Goal: Use online tool/utility: Utilize a website feature to perform a specific function

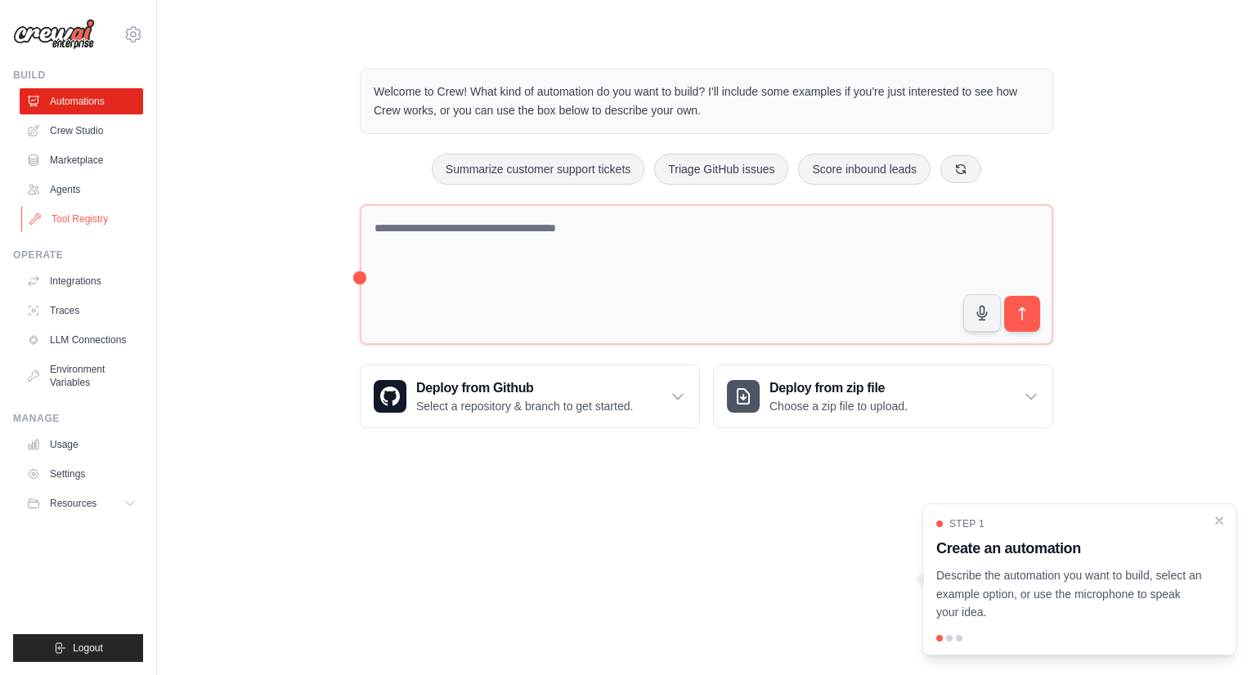
click at [65, 228] on link "Tool Registry" at bounding box center [82, 219] width 123 height 26
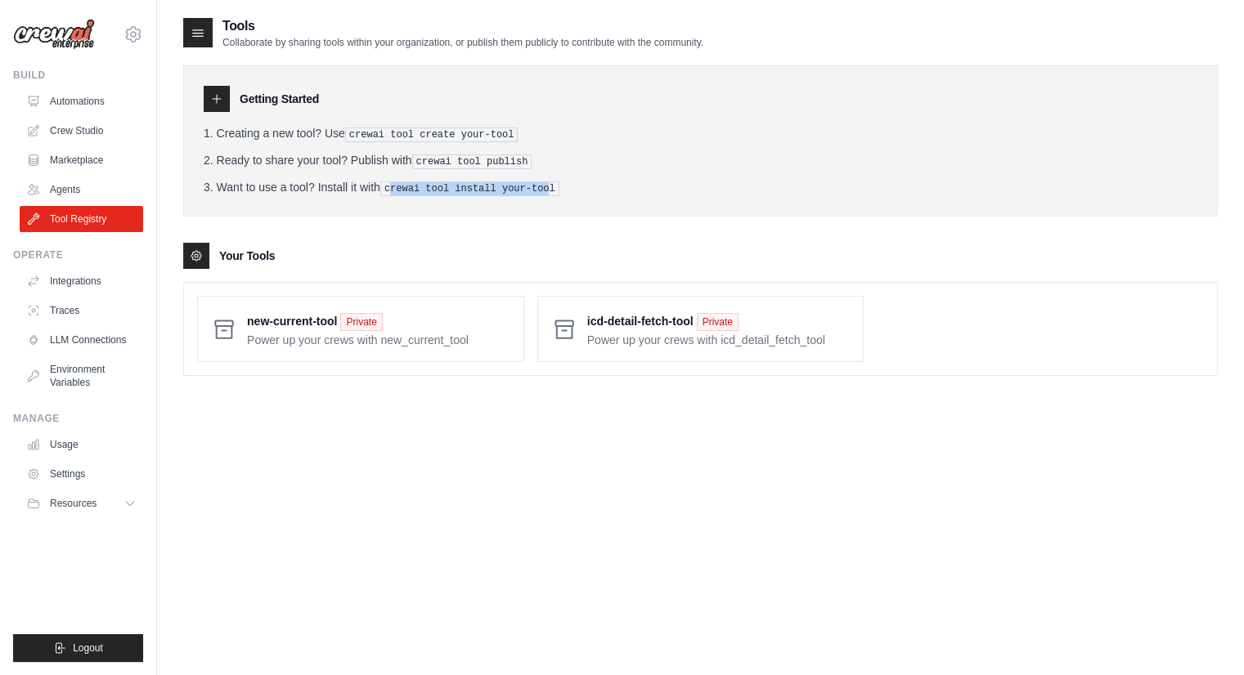
drag, startPoint x: 405, startPoint y: 187, endPoint x: 552, endPoint y: 186, distance: 147.2
click at [552, 186] on pre "crewai tool install your-tool" at bounding box center [469, 189] width 179 height 15
click at [572, 419] on div "Tools Collaborate by sharing tools within your organization, or publish them pu…" at bounding box center [700, 353] width 1034 height 675
click at [65, 125] on link "Crew Studio" at bounding box center [82, 131] width 123 height 26
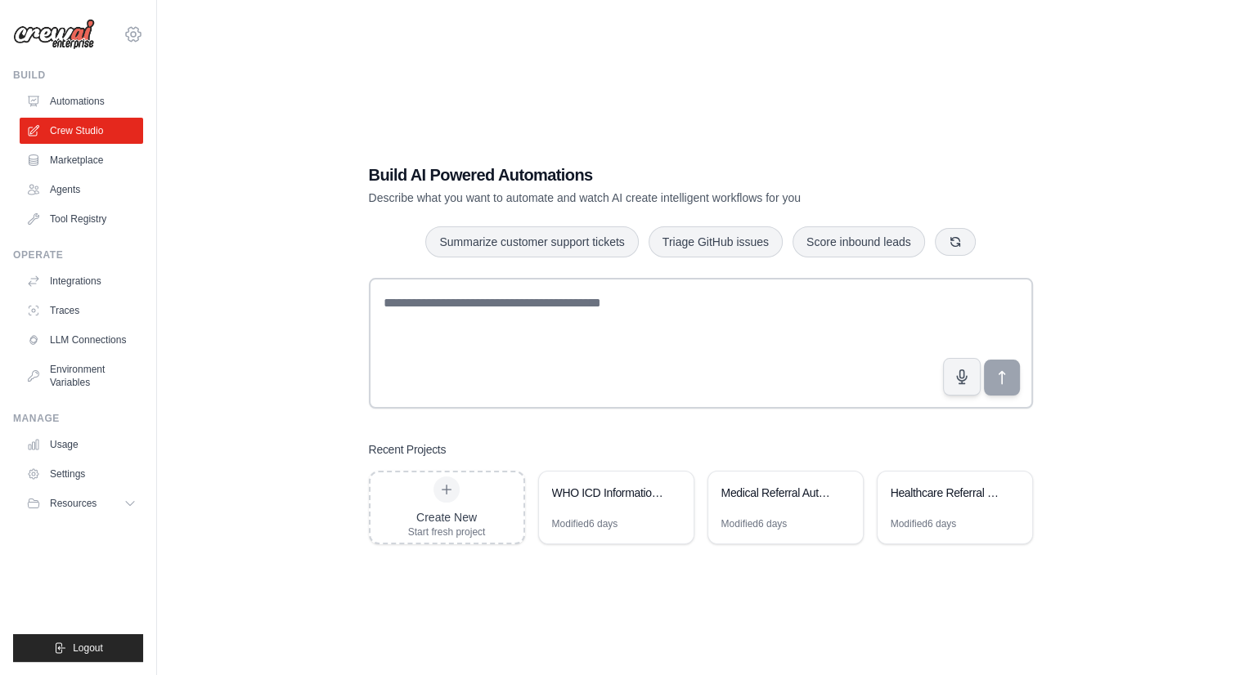
click at [132, 30] on icon at bounding box center [133, 35] width 20 height 20
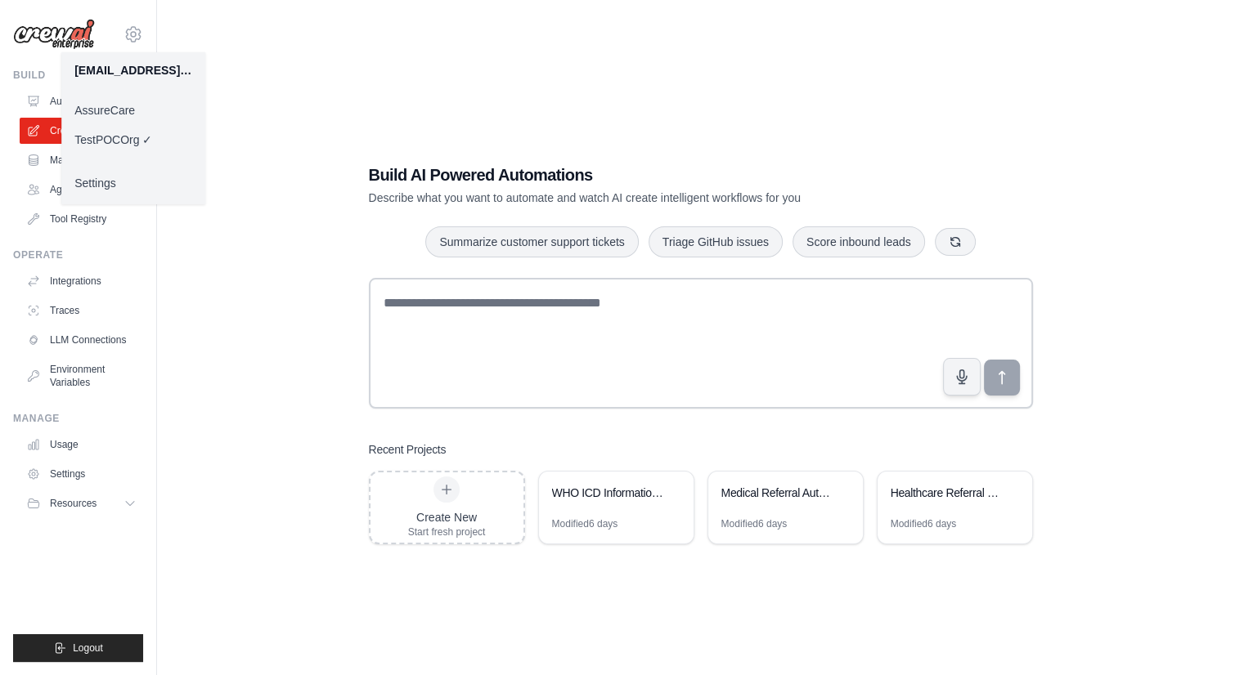
click at [114, 112] on link "AssureCare" at bounding box center [133, 110] width 144 height 29
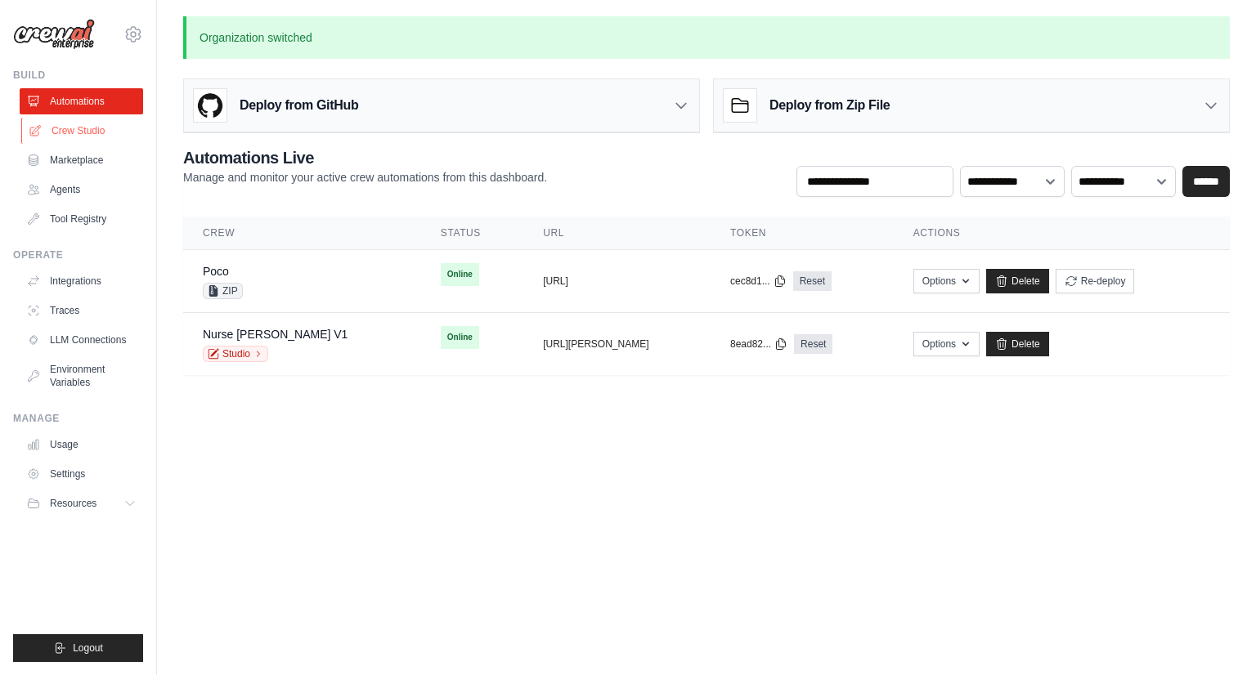
click at [85, 137] on link "Crew Studio" at bounding box center [82, 131] width 123 height 26
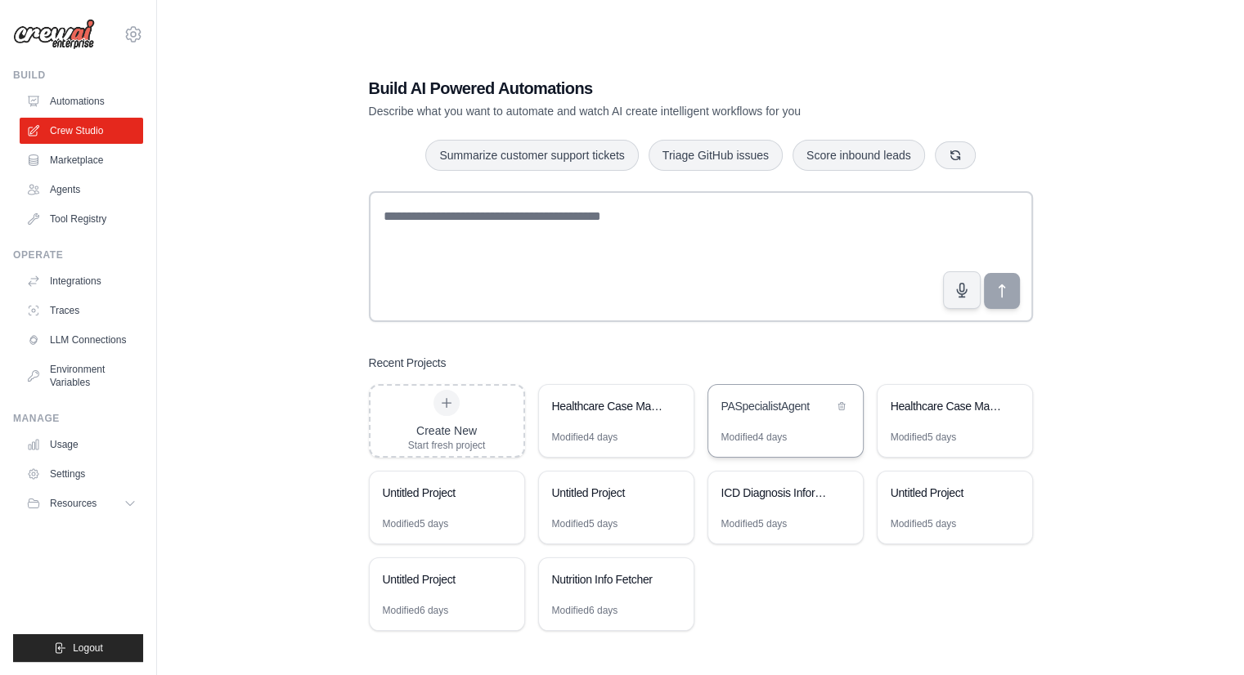
click at [796, 405] on div "PASpecialistAgent" at bounding box center [777, 406] width 112 height 16
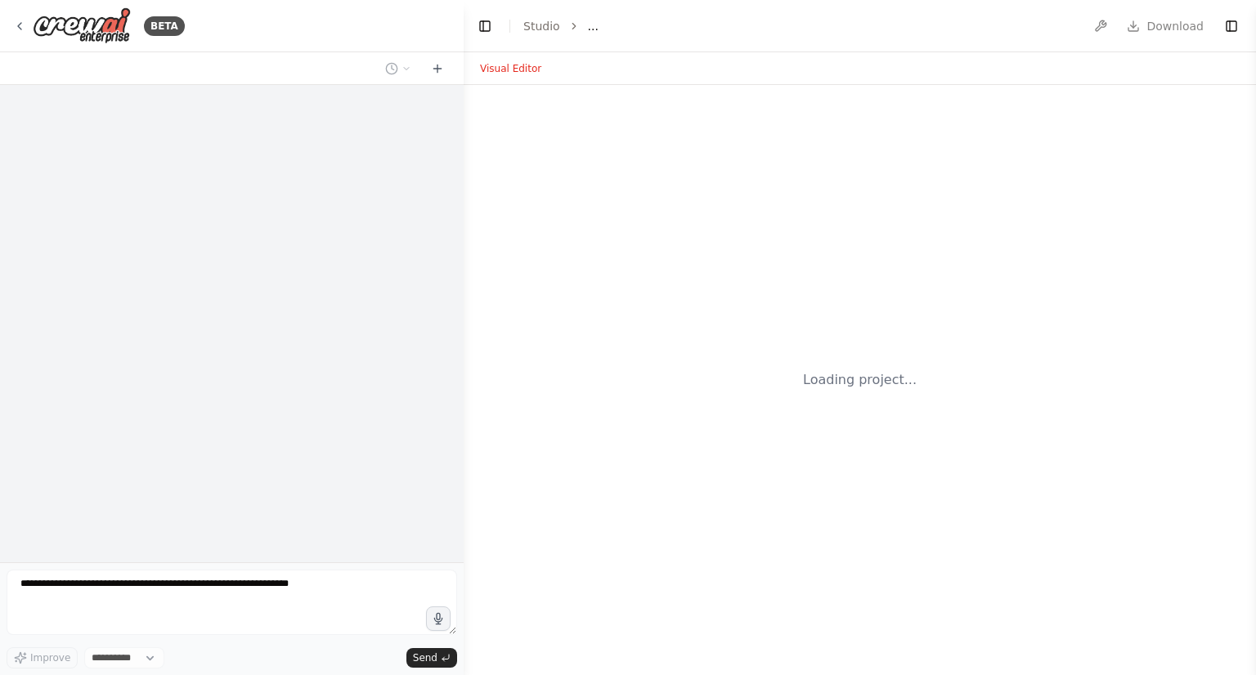
select select "****"
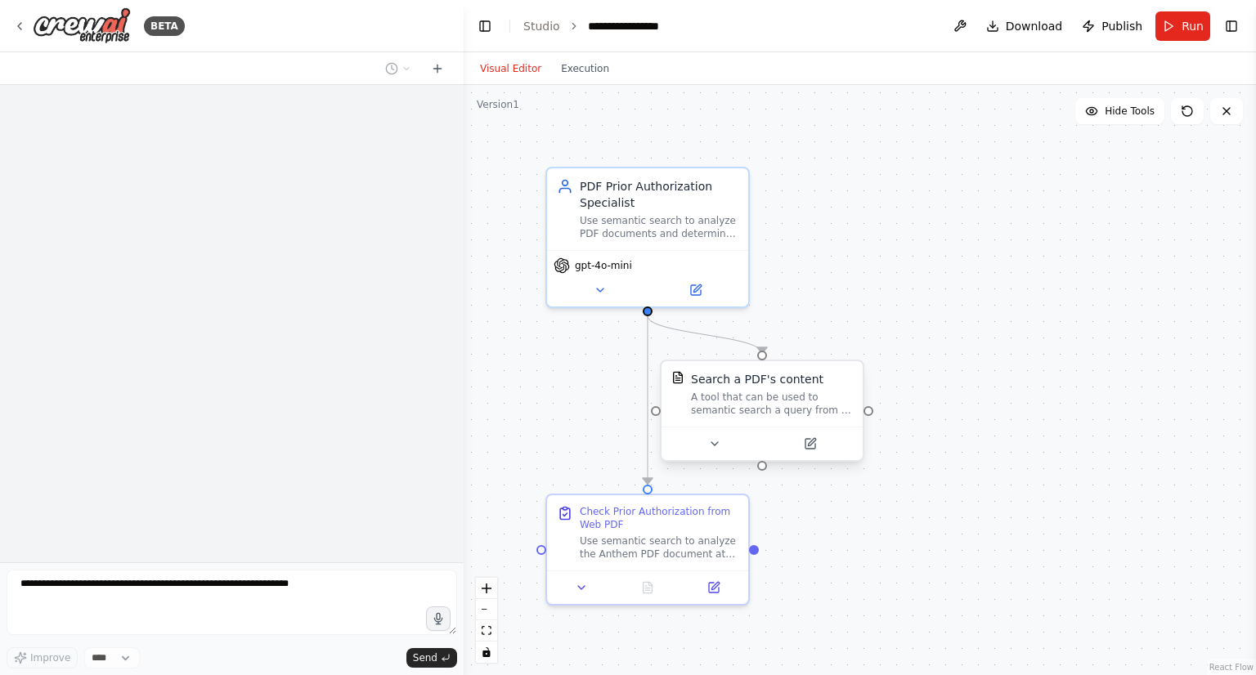
click at [759, 410] on div "A tool that can be used to semantic search a query from a PDF's content." at bounding box center [772, 404] width 162 height 26
click at [713, 444] on icon at bounding box center [714, 443] width 7 height 3
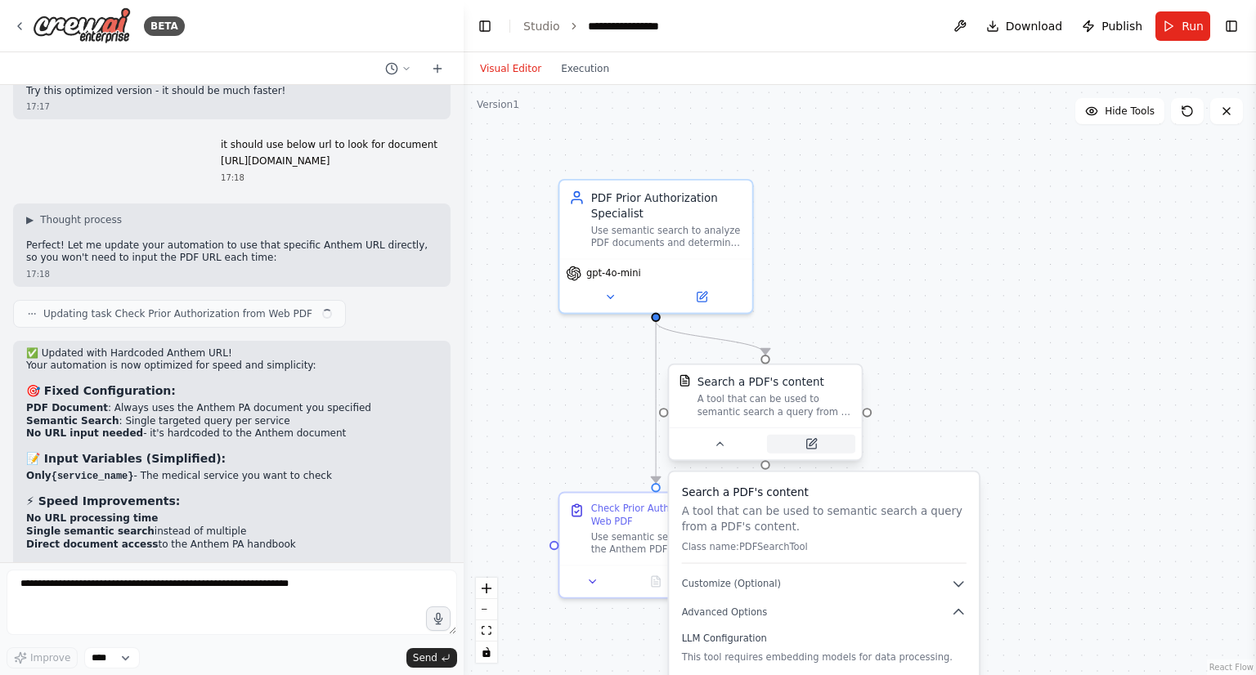
scroll to position [11642, 0]
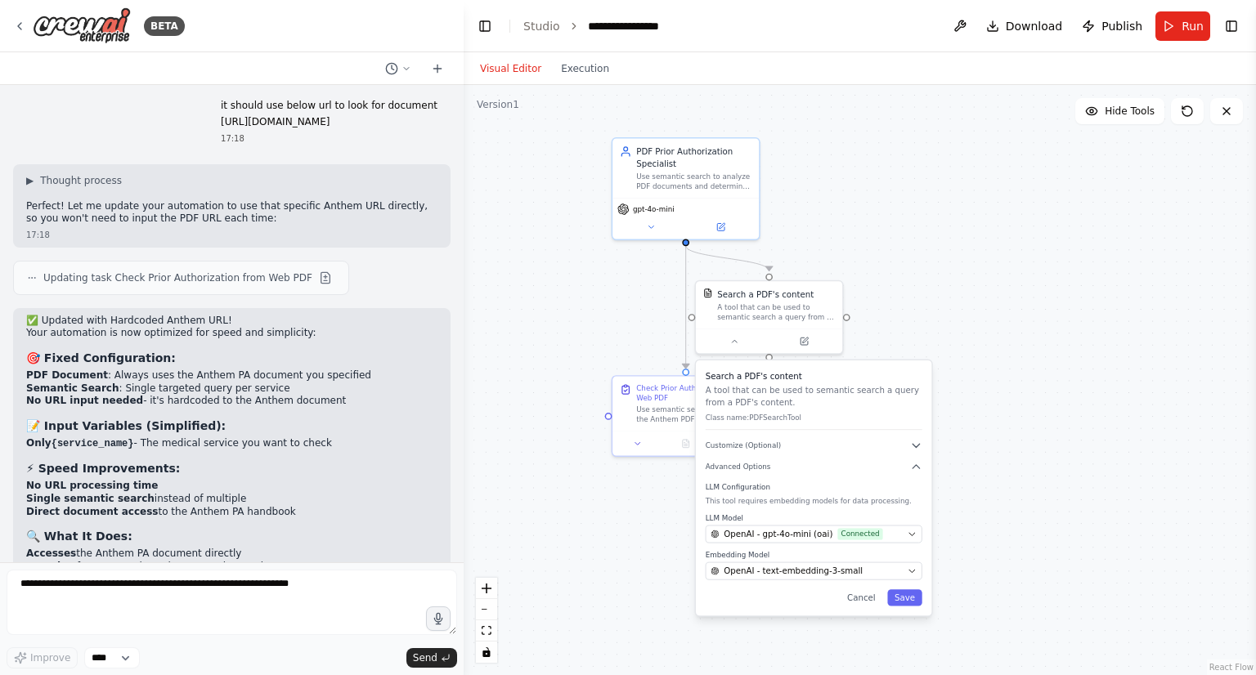
drag, startPoint x: 975, startPoint y: 369, endPoint x: 946, endPoint y: 273, distance: 100.1
click at [946, 273] on div ".deletable-edge-delete-btn { width: 20px; height: 20px; border: 0px solid #ffff…" at bounding box center [860, 380] width 792 height 590
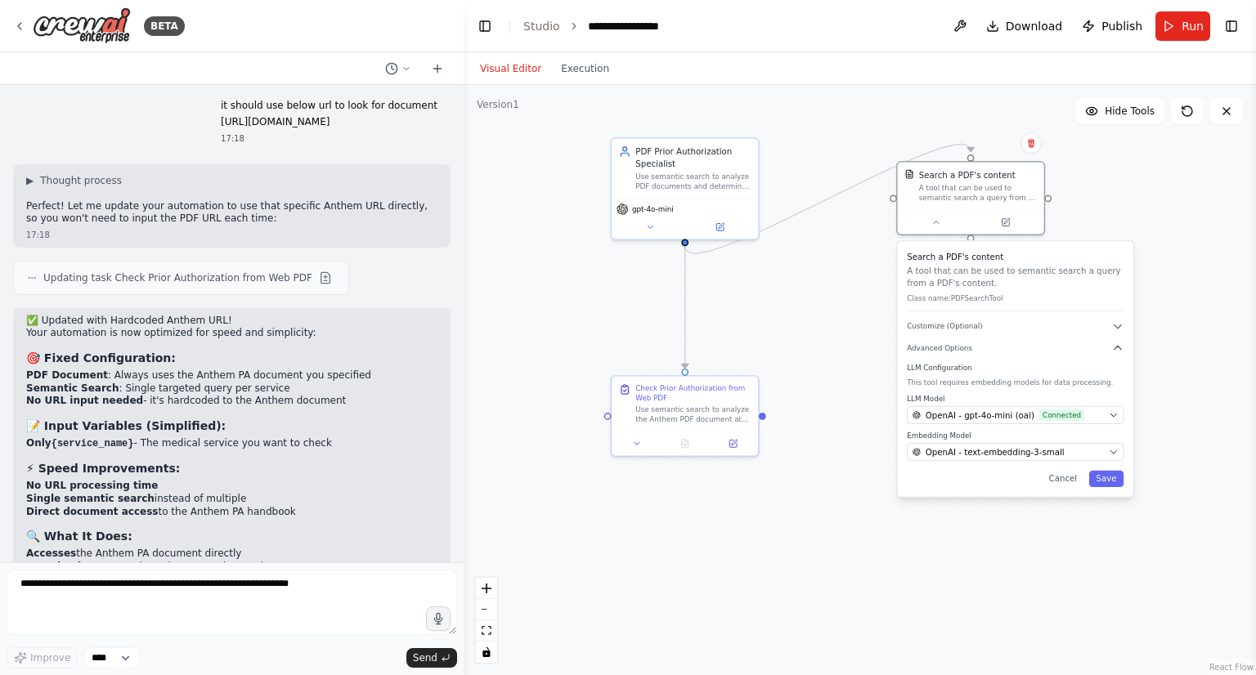
drag, startPoint x: 810, startPoint y: 386, endPoint x: 983, endPoint y: 297, distance: 194.2
click at [983, 297] on div "Search a PDF's content A tool that can be used to semantic search a query from …" at bounding box center [1015, 281] width 217 height 61
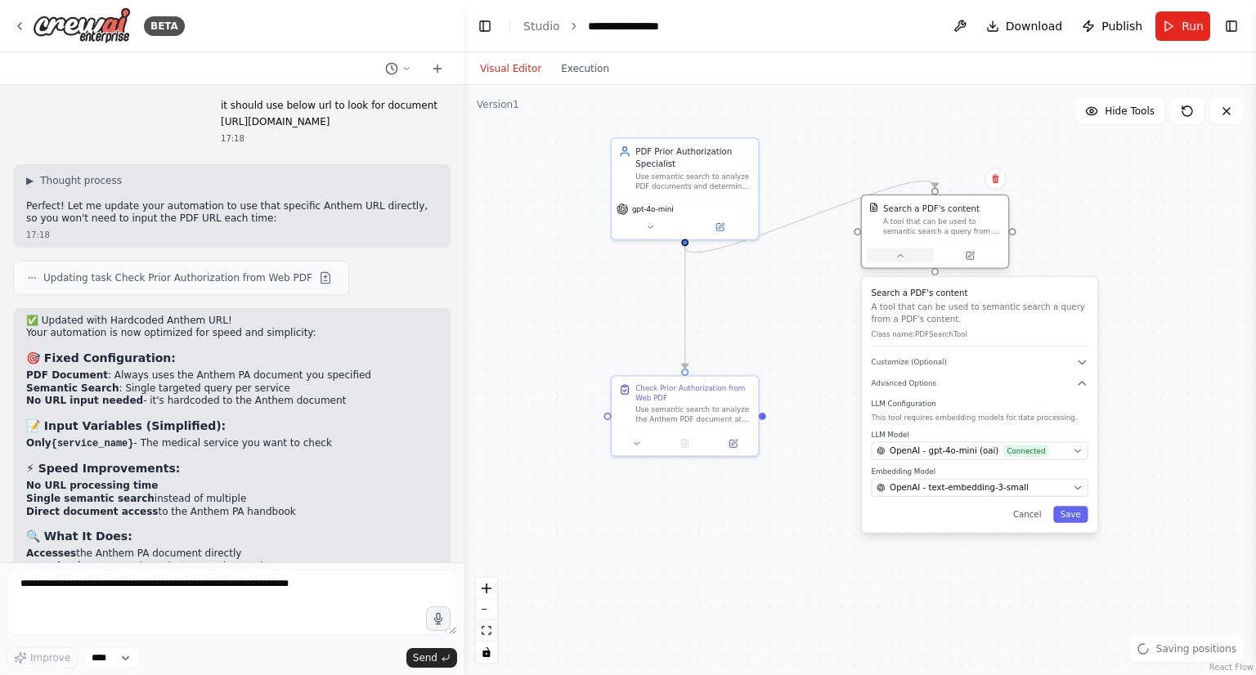
click at [906, 258] on button at bounding box center [900, 256] width 67 height 14
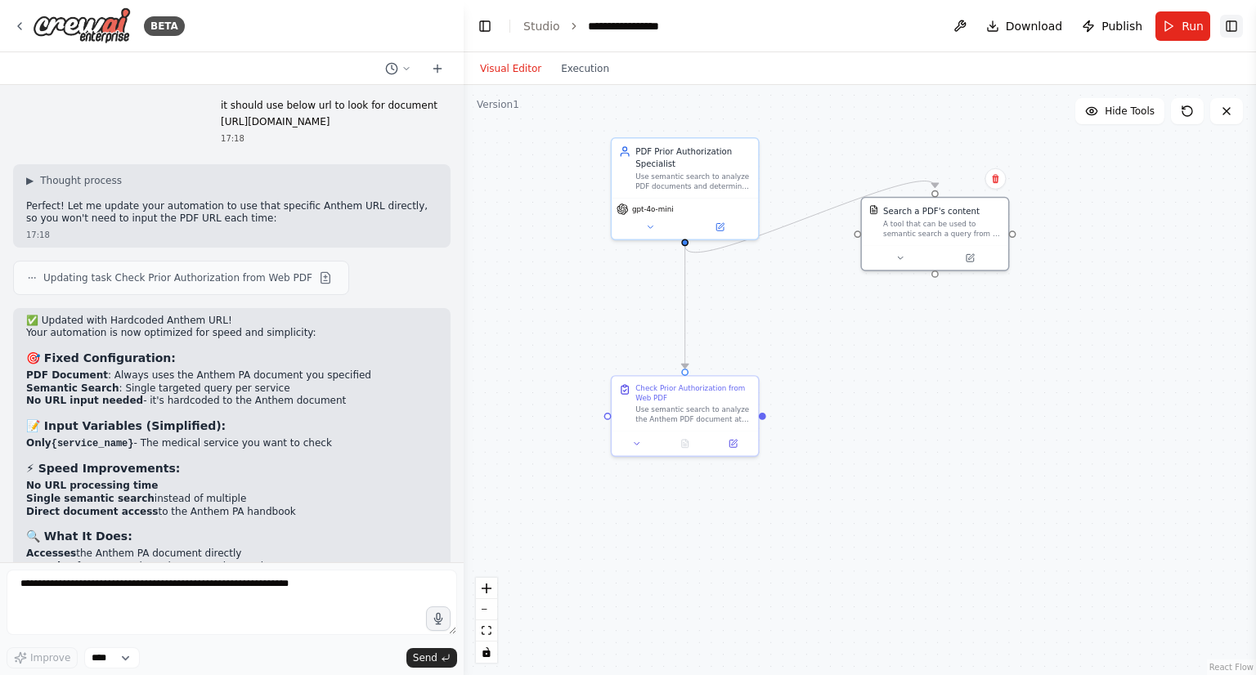
click at [1231, 30] on button "Toggle Right Sidebar" at bounding box center [1231, 26] width 23 height 23
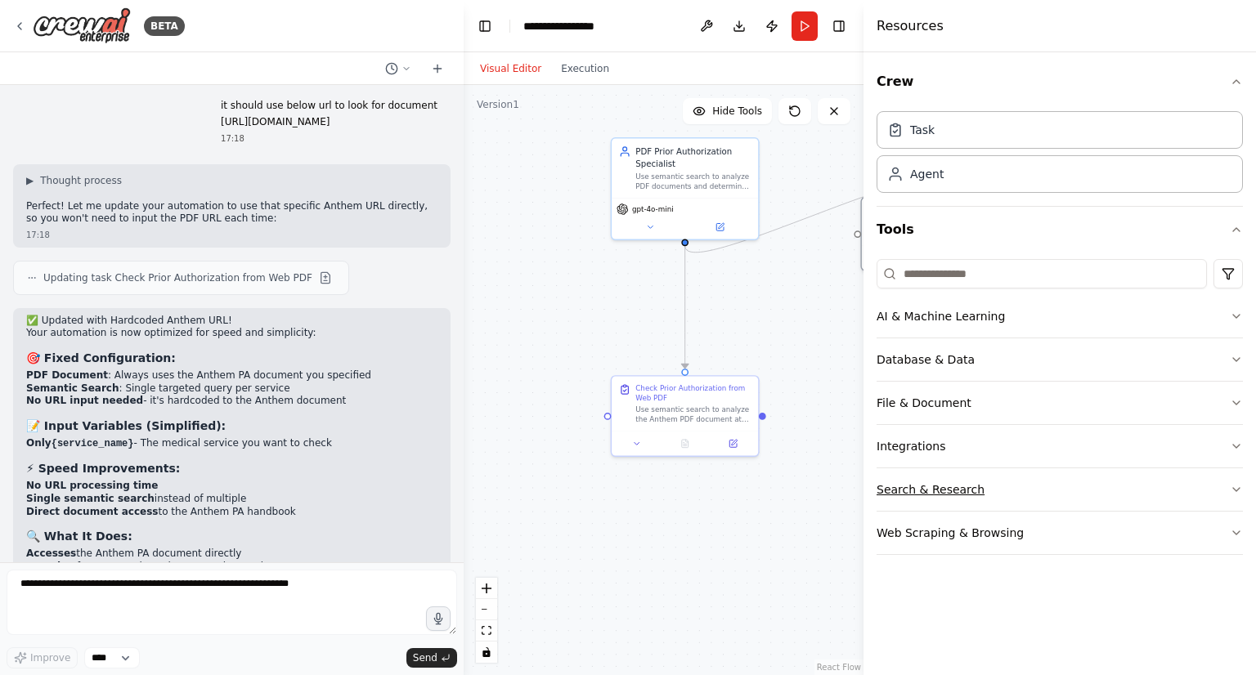
click at [1034, 488] on button "Search & Research" at bounding box center [1059, 489] width 366 height 43
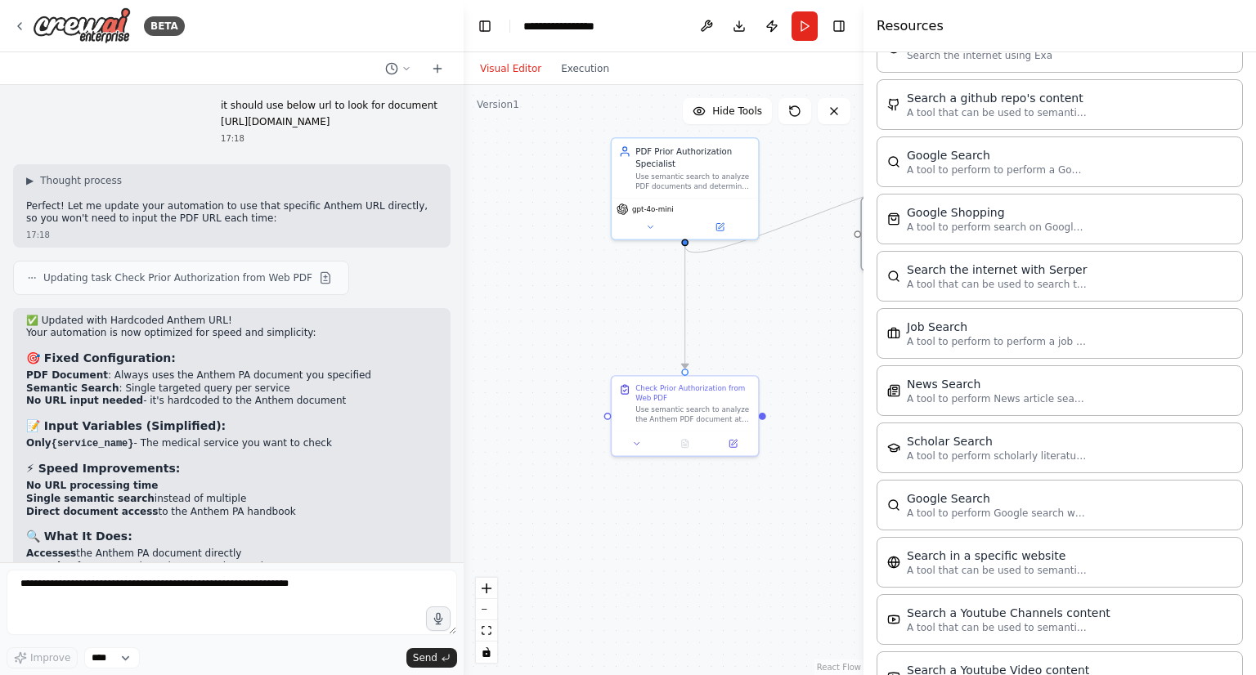
scroll to position [0, 0]
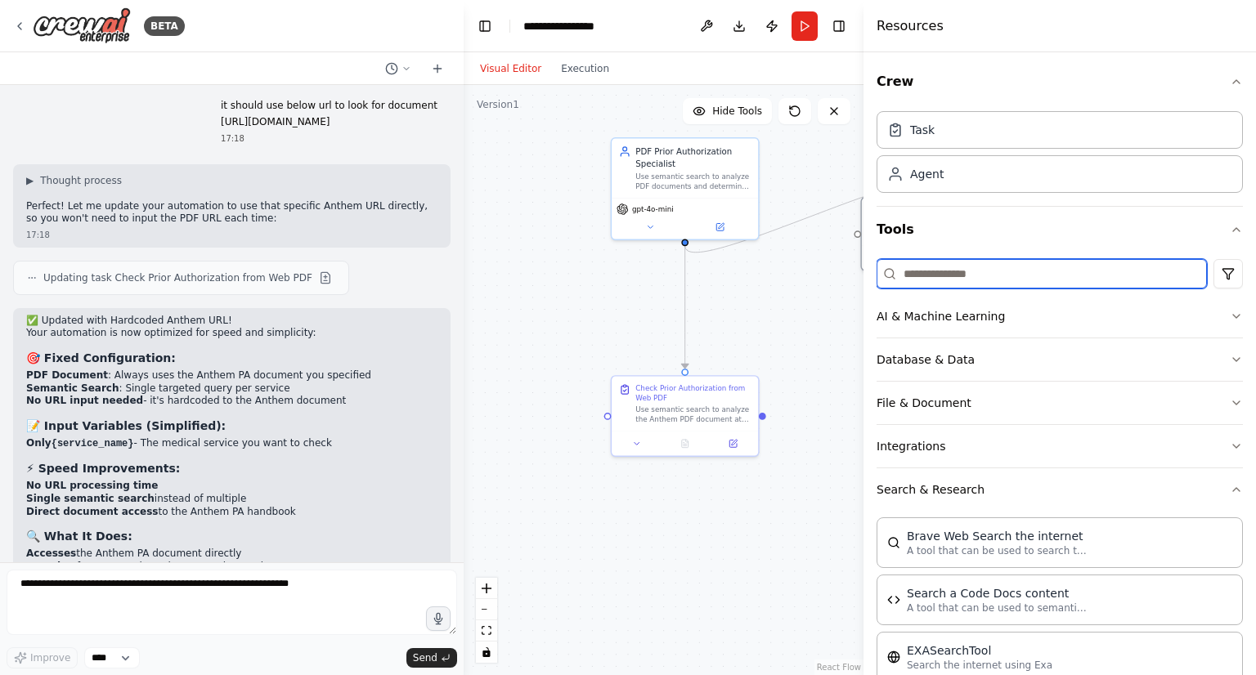
click at [947, 285] on input at bounding box center [1041, 273] width 330 height 29
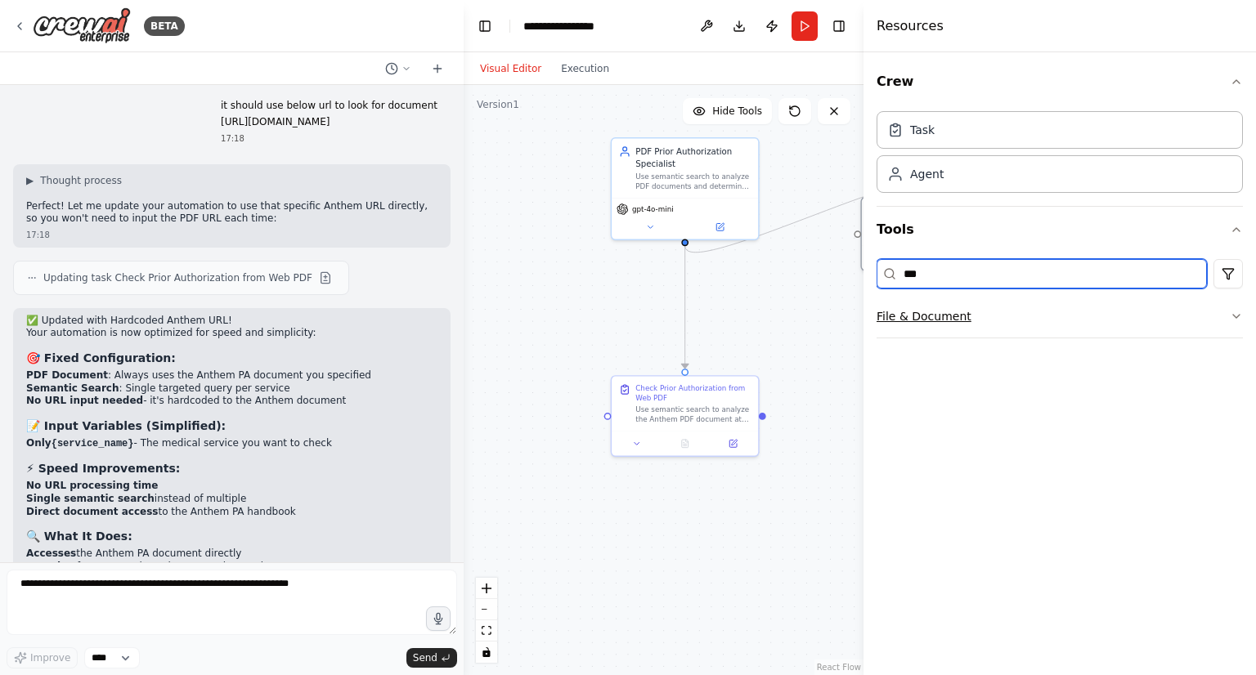
type input "***"
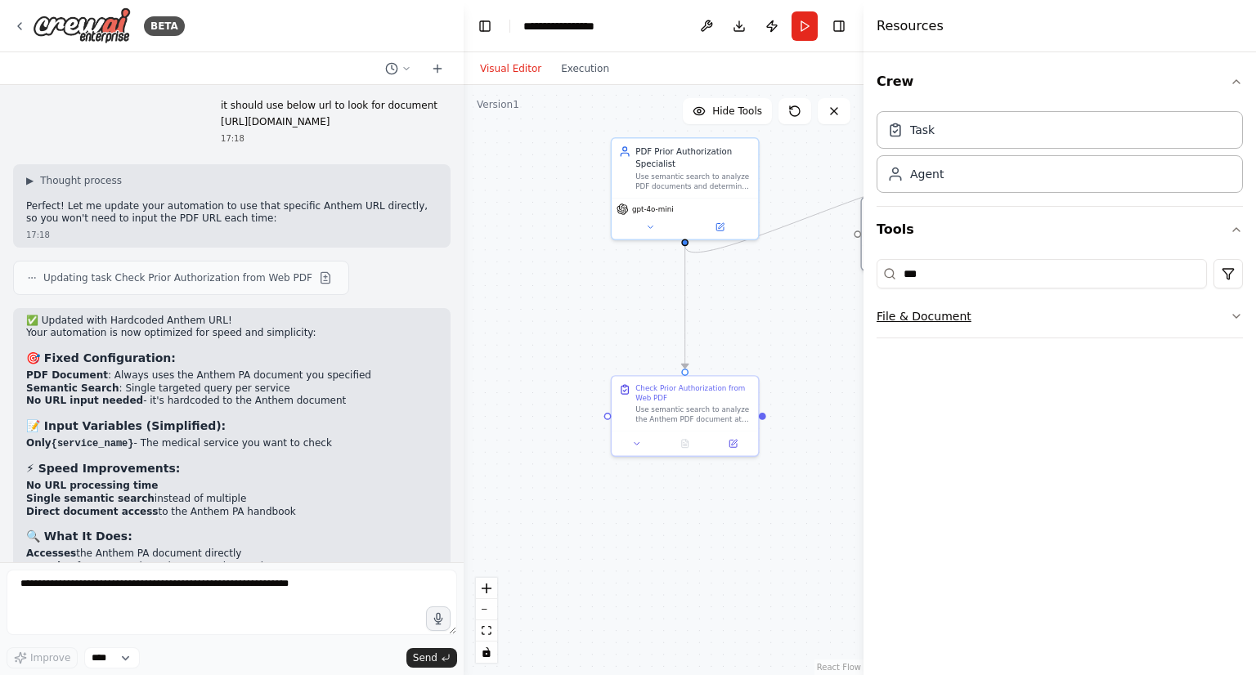
click at [942, 315] on button "File & Document" at bounding box center [1059, 316] width 366 height 43
click at [976, 376] on p "A tool that can be used to semantic search a query from a PDF's content." at bounding box center [997, 376] width 180 height 13
drag, startPoint x: 976, startPoint y: 376, endPoint x: 626, endPoint y: 543, distance: 387.6
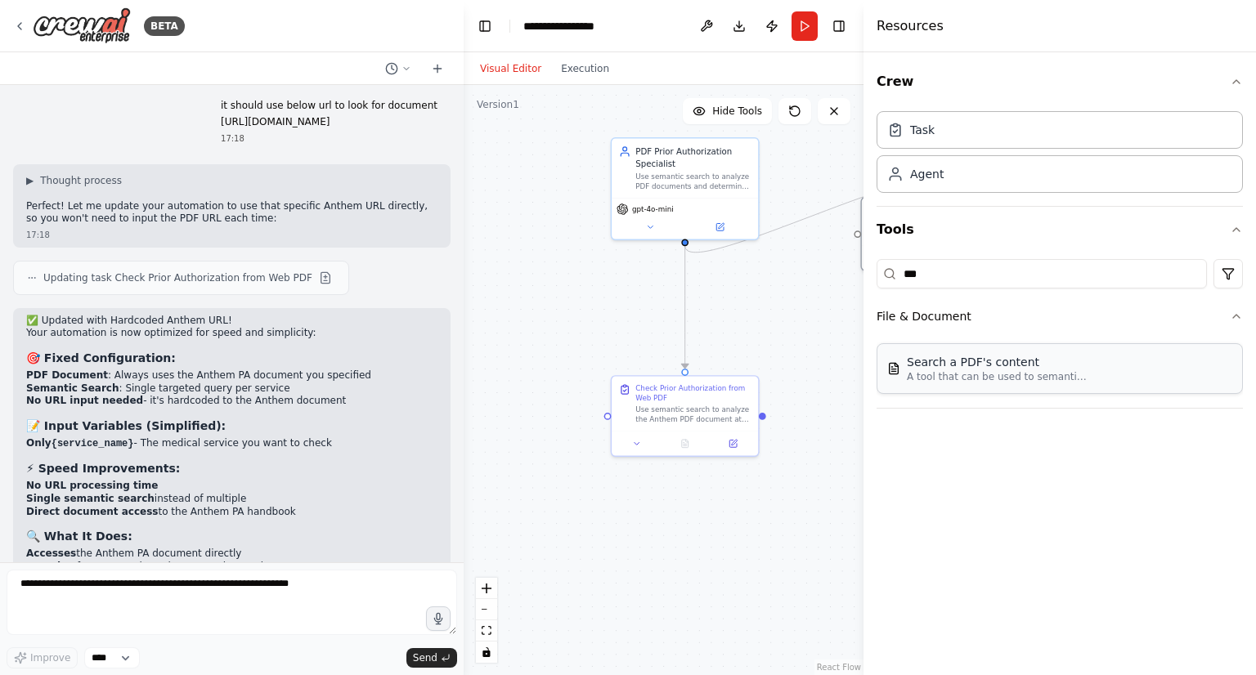
drag, startPoint x: 626, startPoint y: 543, endPoint x: 973, endPoint y: 365, distance: 389.8
click at [973, 365] on div "Search a PDF's content" at bounding box center [997, 362] width 180 height 16
click at [699, 598] on icon at bounding box center [698, 601] width 10 height 10
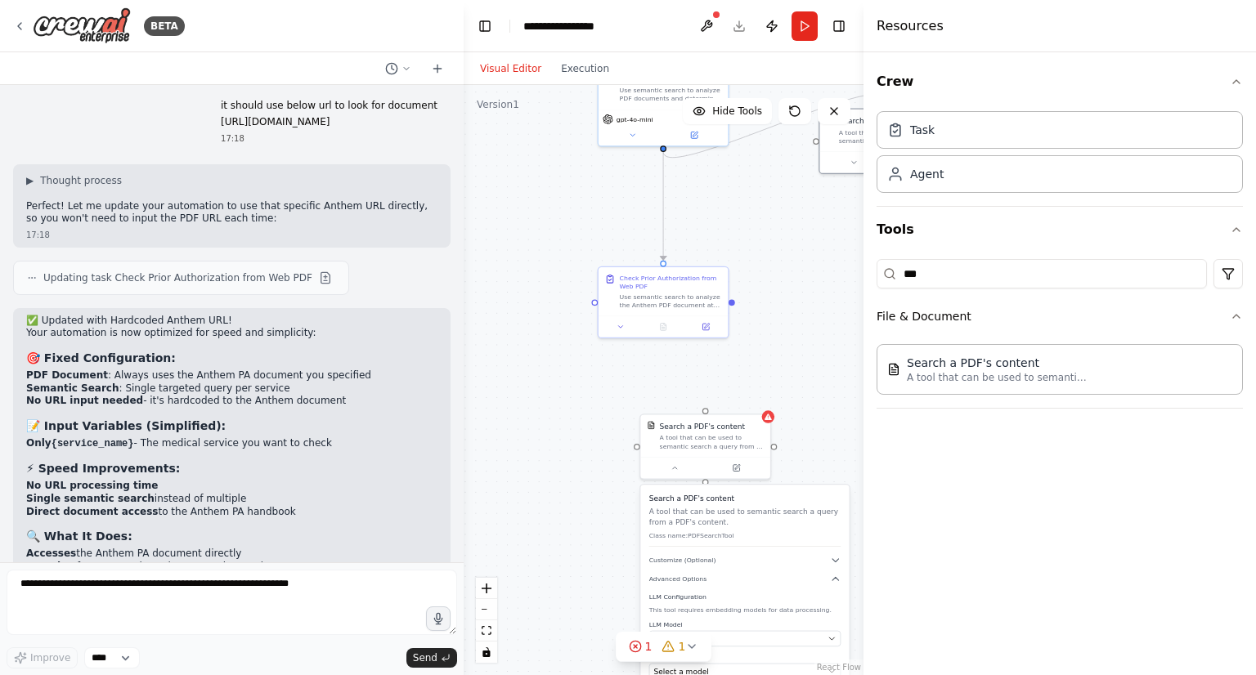
drag, startPoint x: 766, startPoint y: 504, endPoint x: 737, endPoint y: 351, distance: 155.7
click at [737, 351] on div ".deletable-edge-delete-btn { width: 20px; height: 20px; border: 0px solid #ffff…" at bounding box center [664, 380] width 400 height 590
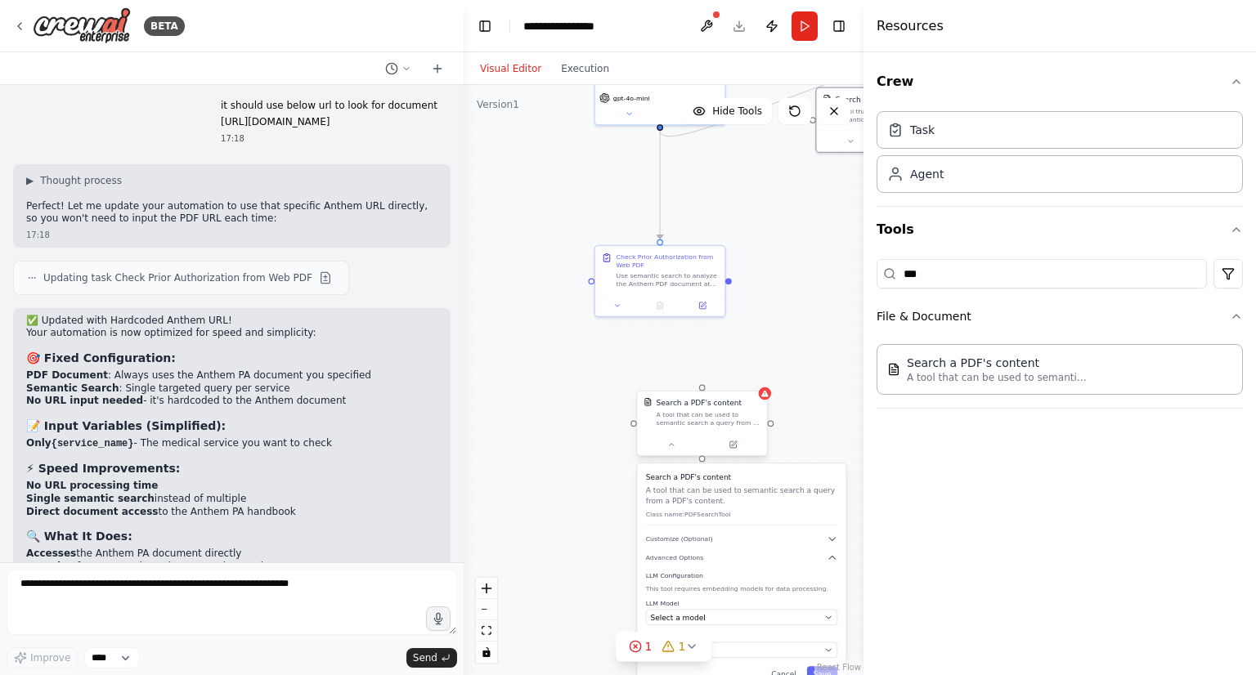
click at [693, 410] on div "A tool that can be used to semantic search a query from a PDF's content." at bounding box center [709, 418] width 105 height 17
